Goal: Navigation & Orientation: Find specific page/section

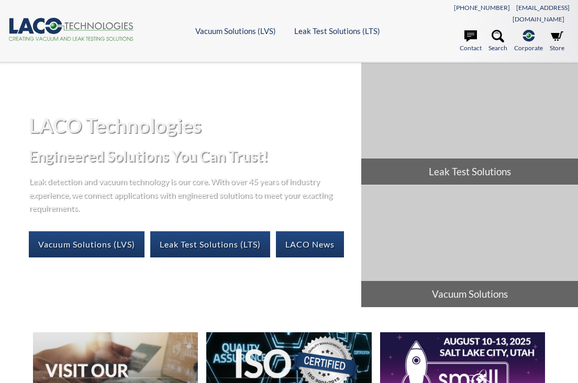
select select "Widget di traduzione della lingua"
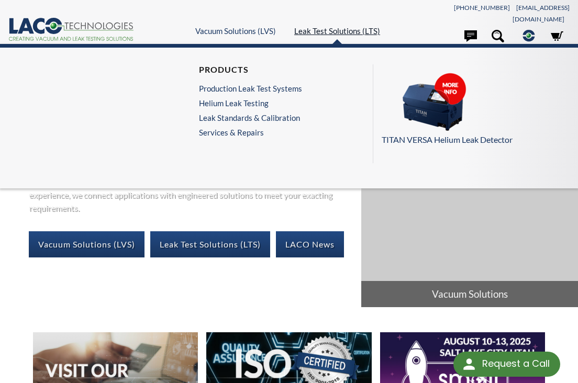
click at [329, 26] on link "Leak Test Solutions (LTS)" at bounding box center [337, 30] width 86 height 9
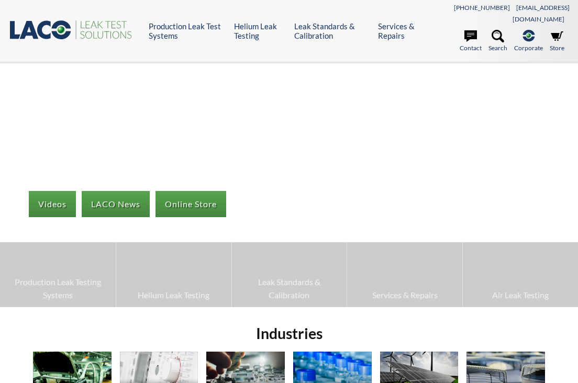
click at [271, 80] on div "Videos LACO News Online Store Production Leak Testing Systems Helium Leak Testi…" at bounding box center [289, 185] width 578 height 245
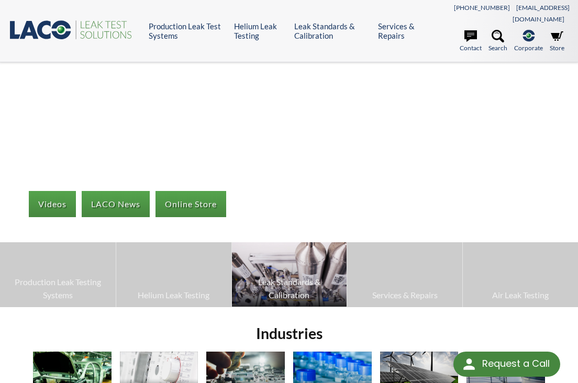
click at [283, 275] on span "Leak Standards & Calibration" at bounding box center [289, 288] width 105 height 27
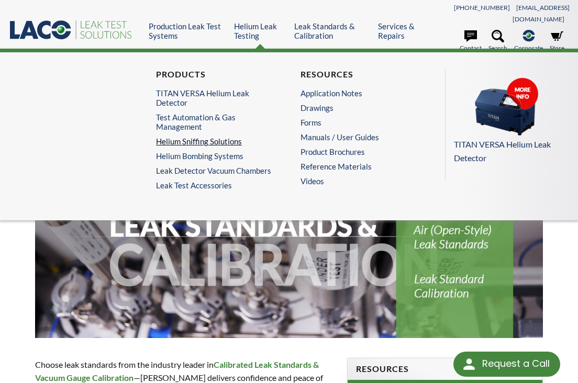
click at [215, 137] on link "Helium Sniffing Solutions" at bounding box center [214, 141] width 116 height 9
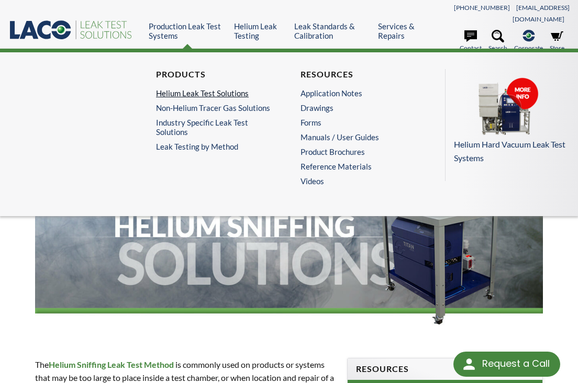
click at [212, 91] on link "Helium Leak Test Solutions" at bounding box center [214, 92] width 116 height 9
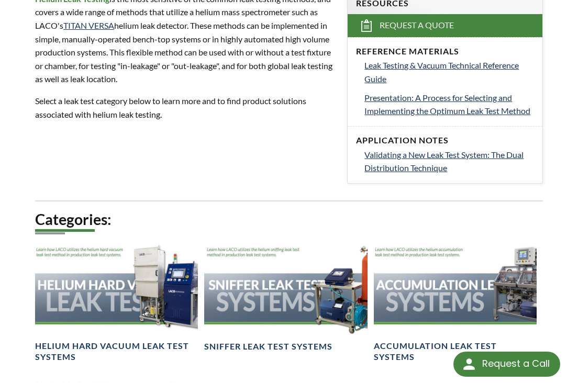
scroll to position [718, 0]
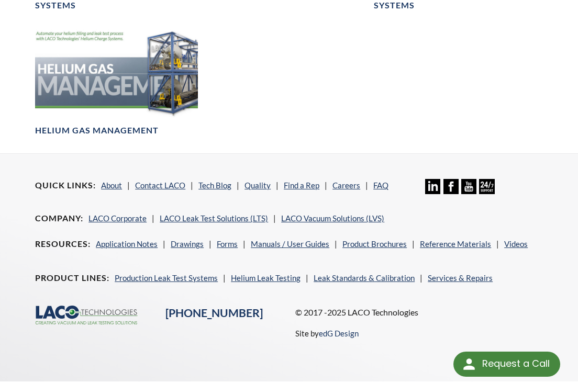
click at [467, 179] on icon at bounding box center [468, 186] width 15 height 15
click at [430, 179] on icon at bounding box center [432, 186] width 15 height 15
